Goal: Information Seeking & Learning: Learn about a topic

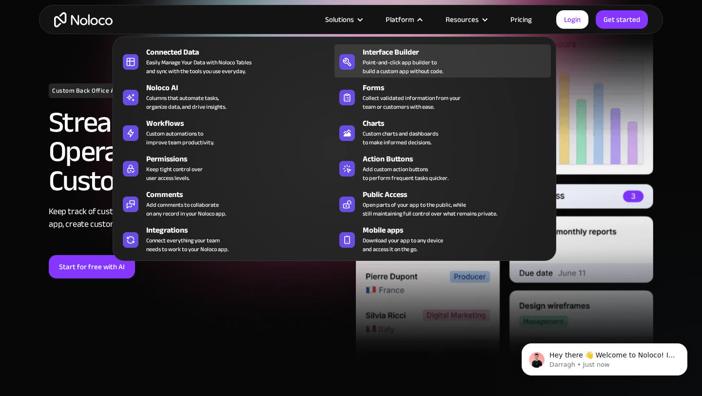
click at [401, 72] on div "Point-and-click app builder to build a custom app without code." at bounding box center [403, 67] width 80 height 18
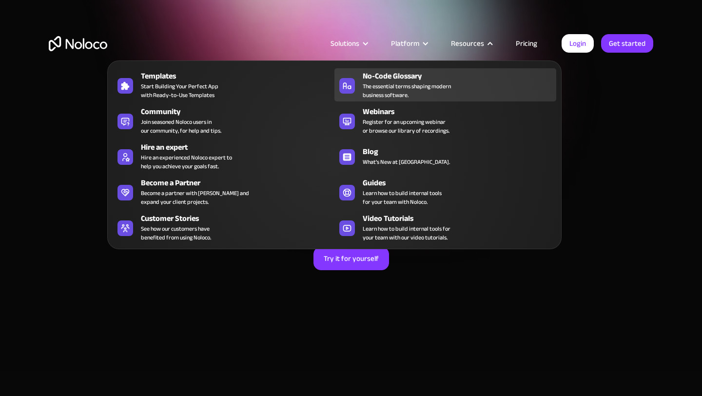
click at [434, 75] on div "No-Code Glossary" at bounding box center [462, 76] width 198 height 12
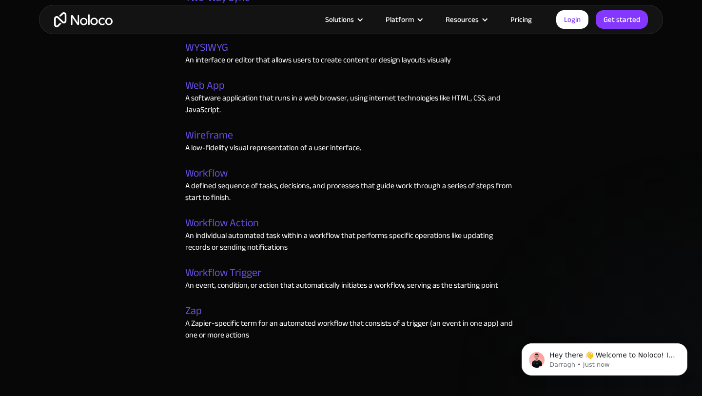
scroll to position [3821, 0]
